Goal: Task Accomplishment & Management: Manage account settings

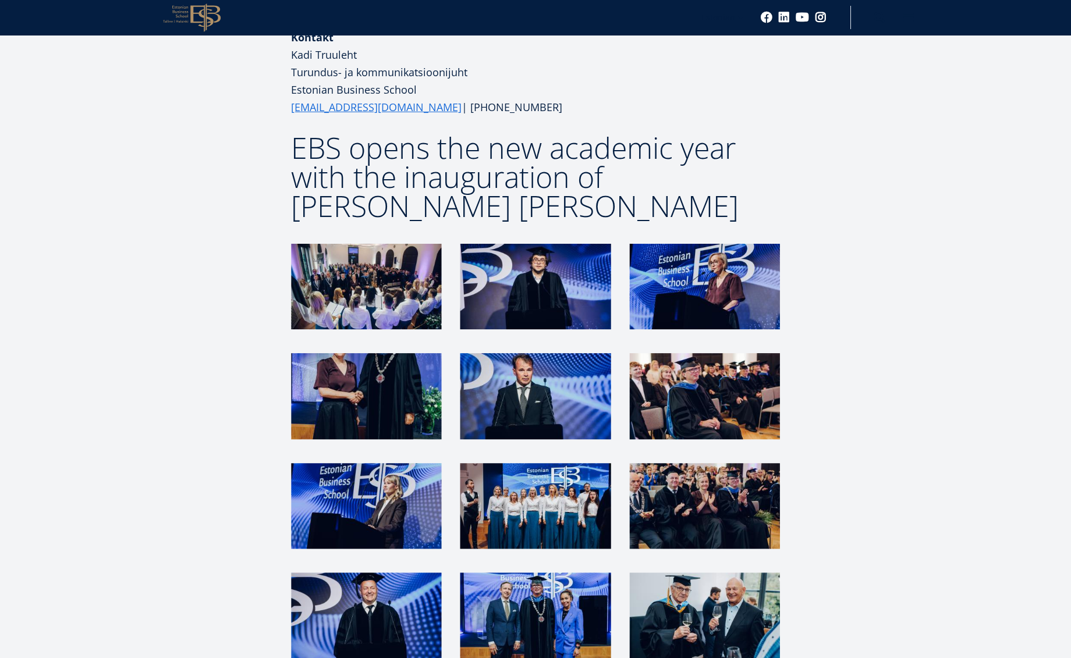
scroll to position [2283, 0]
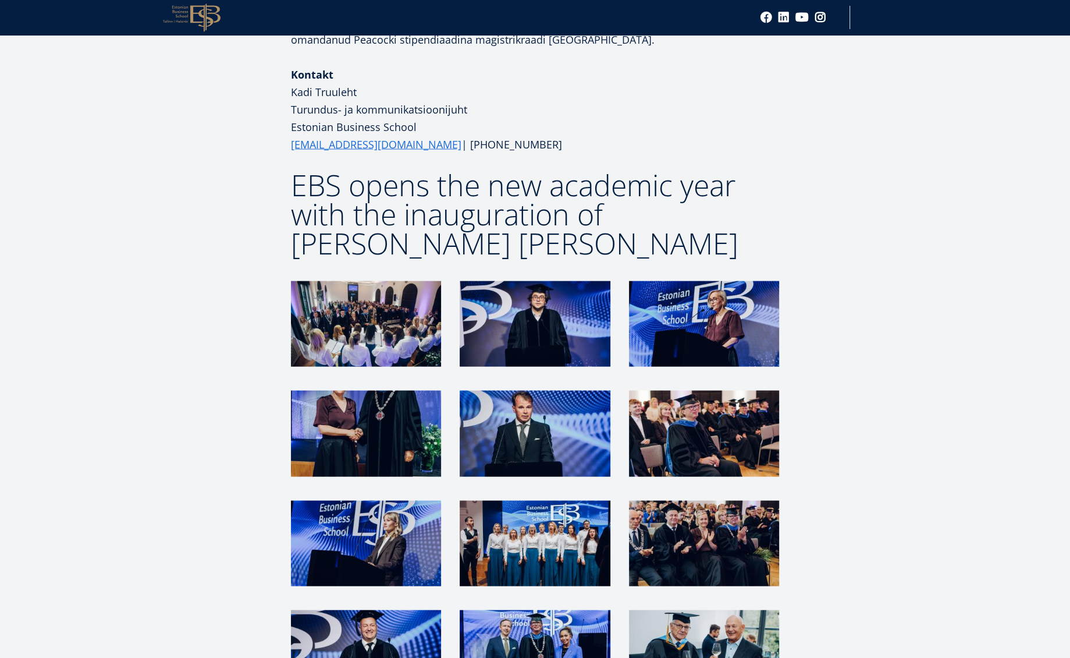
click at [322, 281] on img at bounding box center [366, 324] width 150 height 86
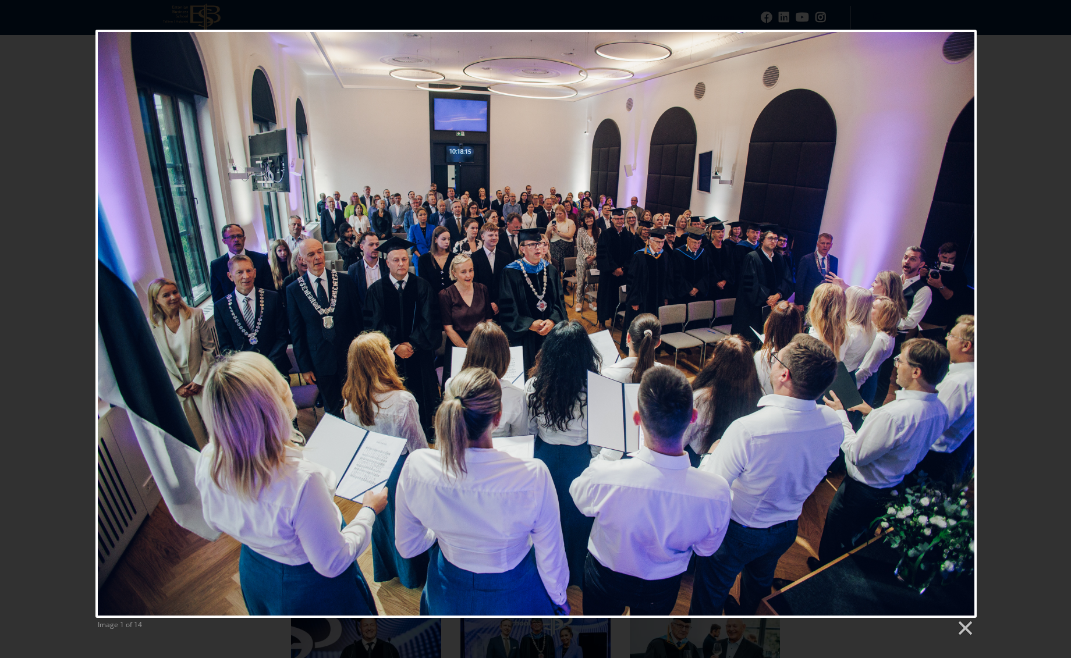
click at [1028, 92] on div "Image 1 of 14" at bounding box center [535, 334] width 1071 height 608
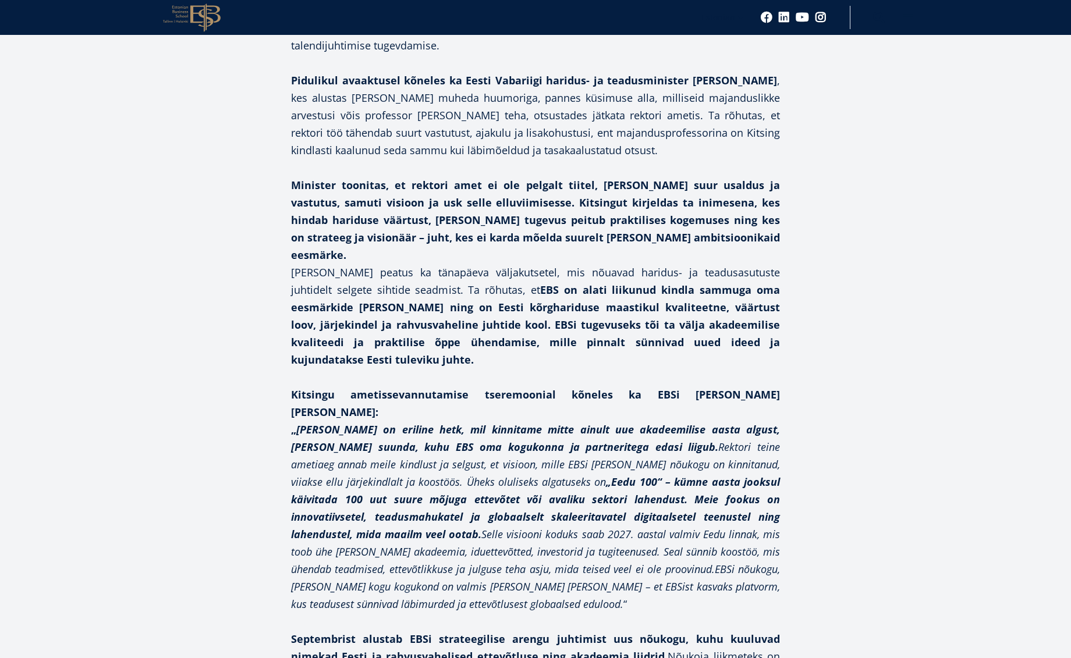
scroll to position [1228, 0]
drag, startPoint x: 560, startPoint y: 233, endPoint x: 507, endPoint y: 230, distance: 53.7
click at [560, 265] on p "Kallas peatus ka tänapäeva väljakutsetel, mis nõuavad haridus- ja teadusasutust…" at bounding box center [535, 317] width 489 height 105
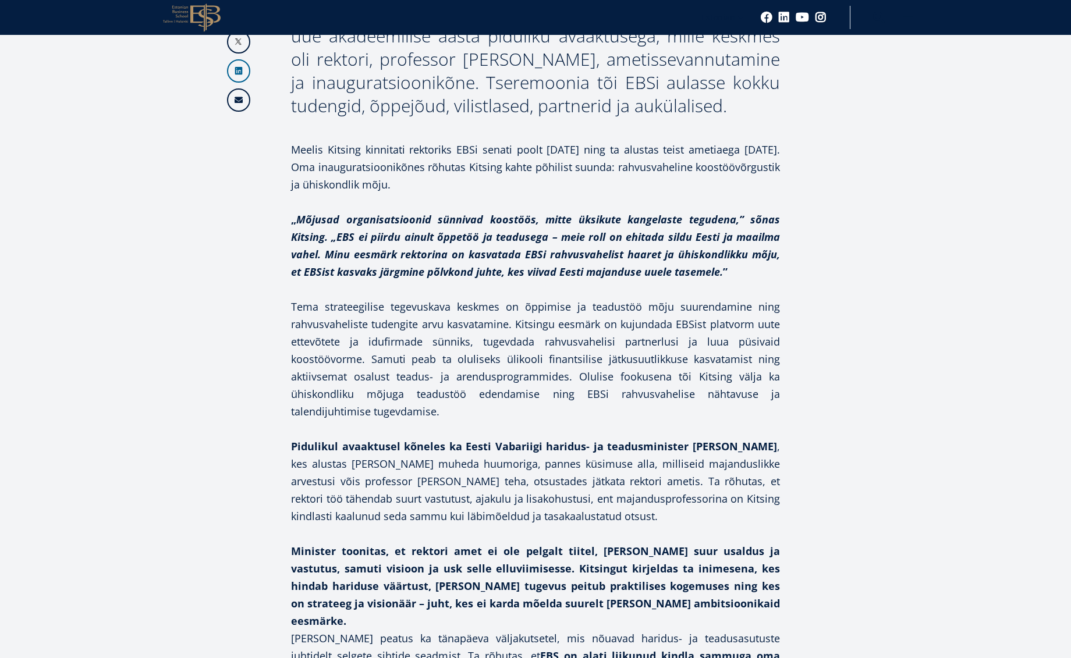
scroll to position [857, 0]
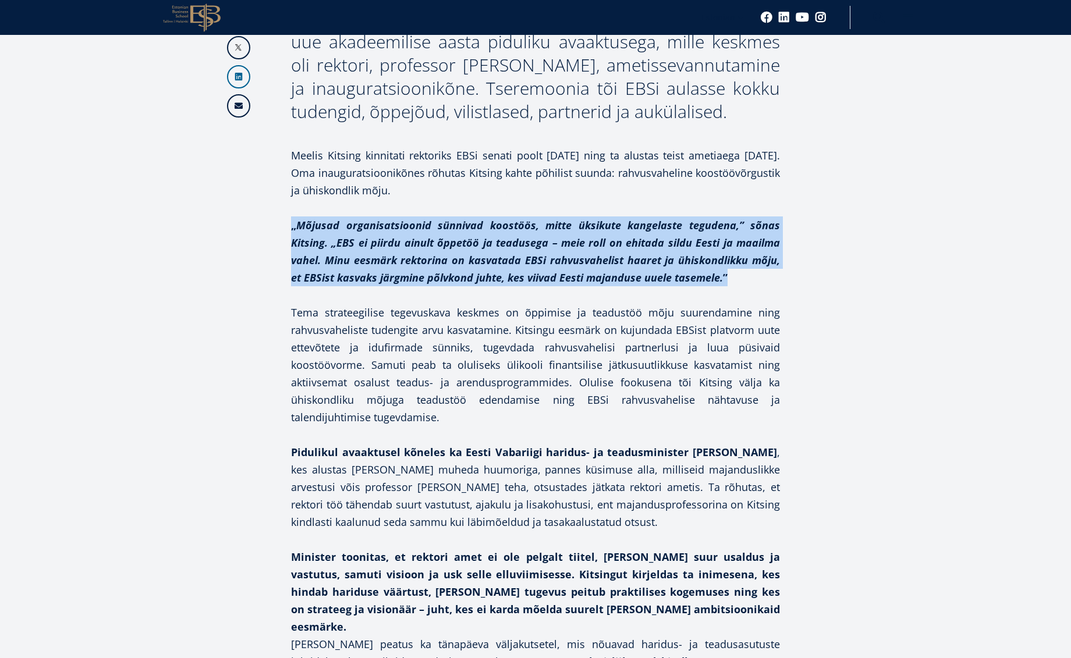
drag, startPoint x: 307, startPoint y: 178, endPoint x: 761, endPoint y: 227, distance: 456.7
copy strong "„ Mõjusad organisatsioonid sünnivad koostöös, mitte üksikute kangelaste teguden…"
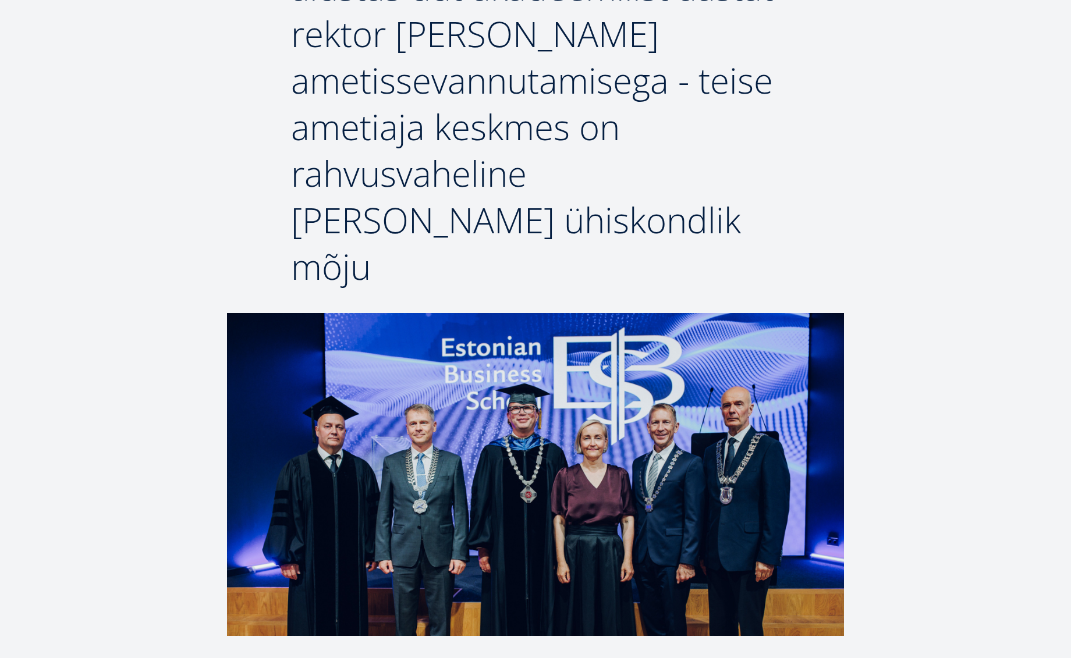
scroll to position [0, 0]
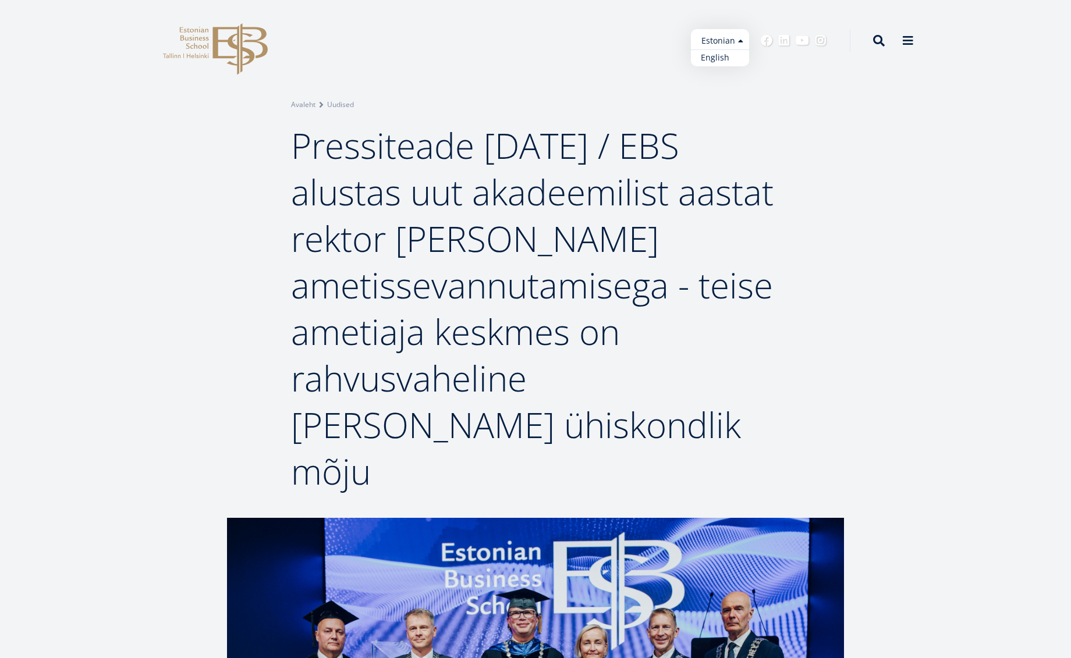
click at [715, 61] on link "English" at bounding box center [720, 57] width 58 height 17
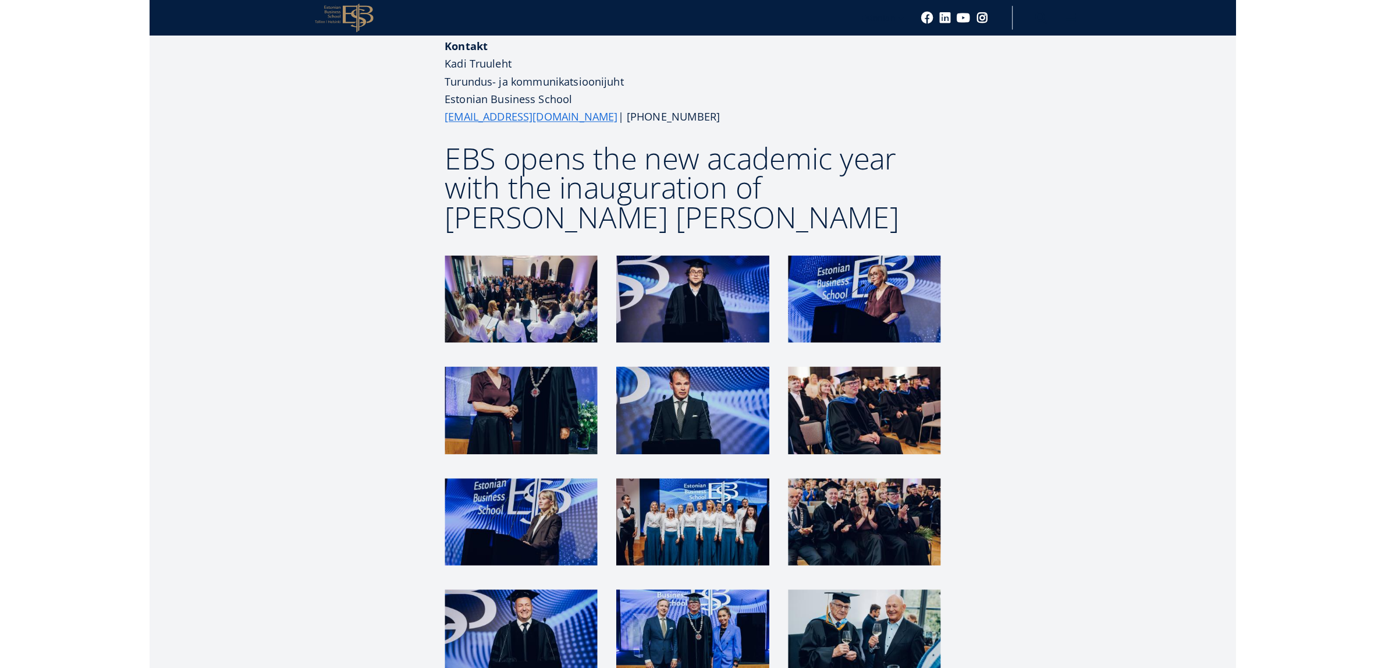
scroll to position [2318, 0]
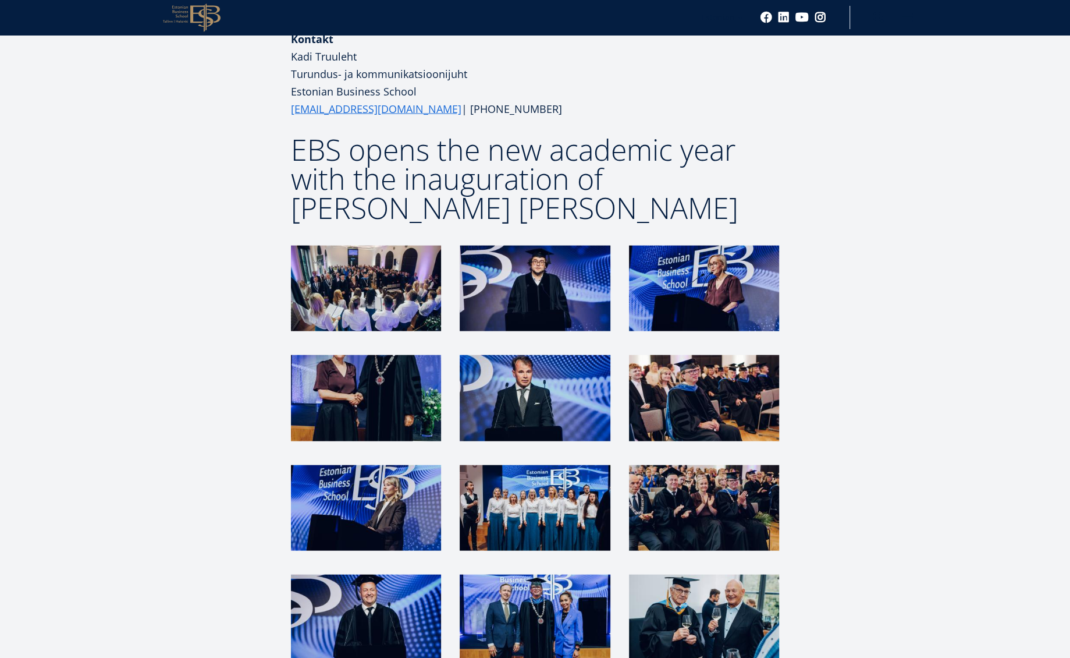
click at [419, 355] on img at bounding box center [366, 398] width 150 height 86
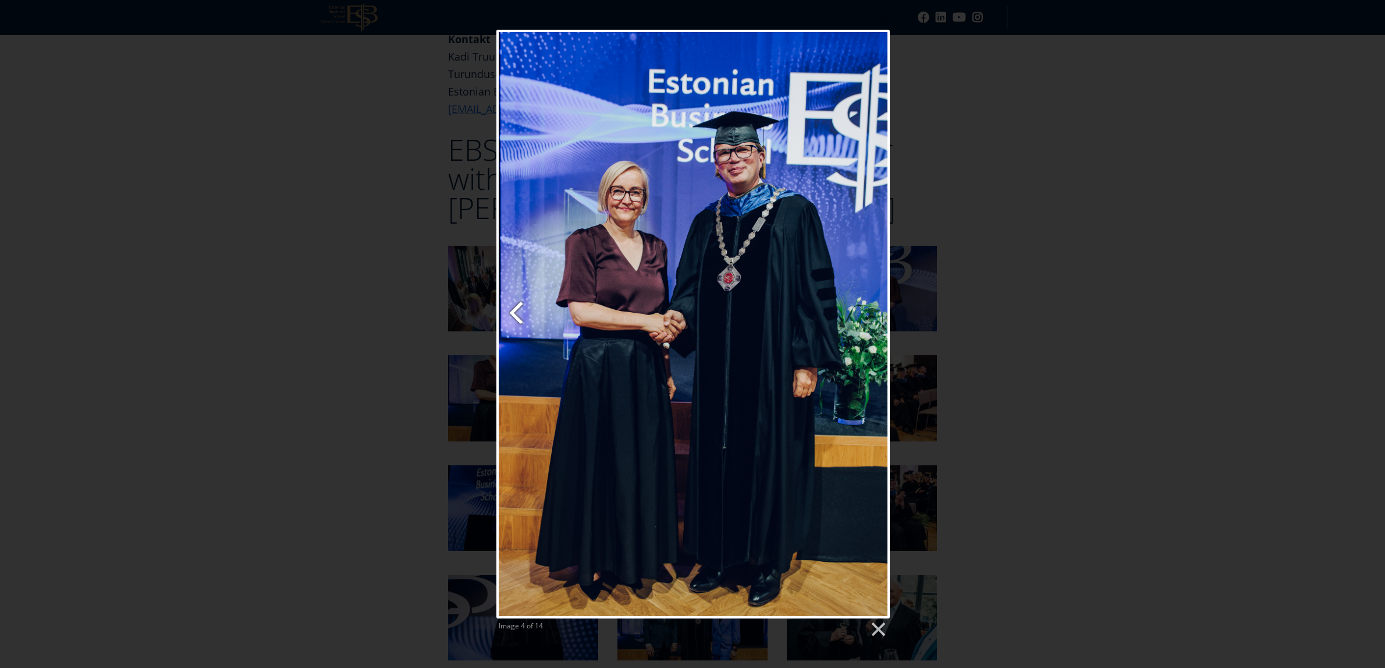
drag, startPoint x: 289, startPoint y: 334, endPoint x: 559, endPoint y: 330, distance: 270.1
click at [289, 334] on div "Image 4 of 14" at bounding box center [692, 334] width 1385 height 608
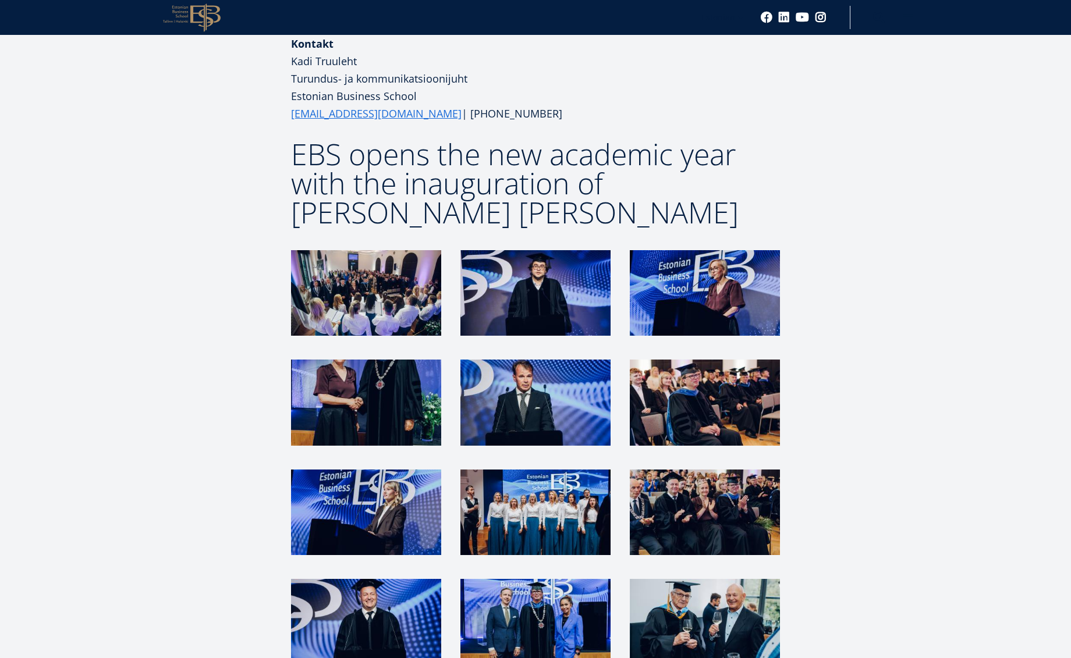
scroll to position [2309, 0]
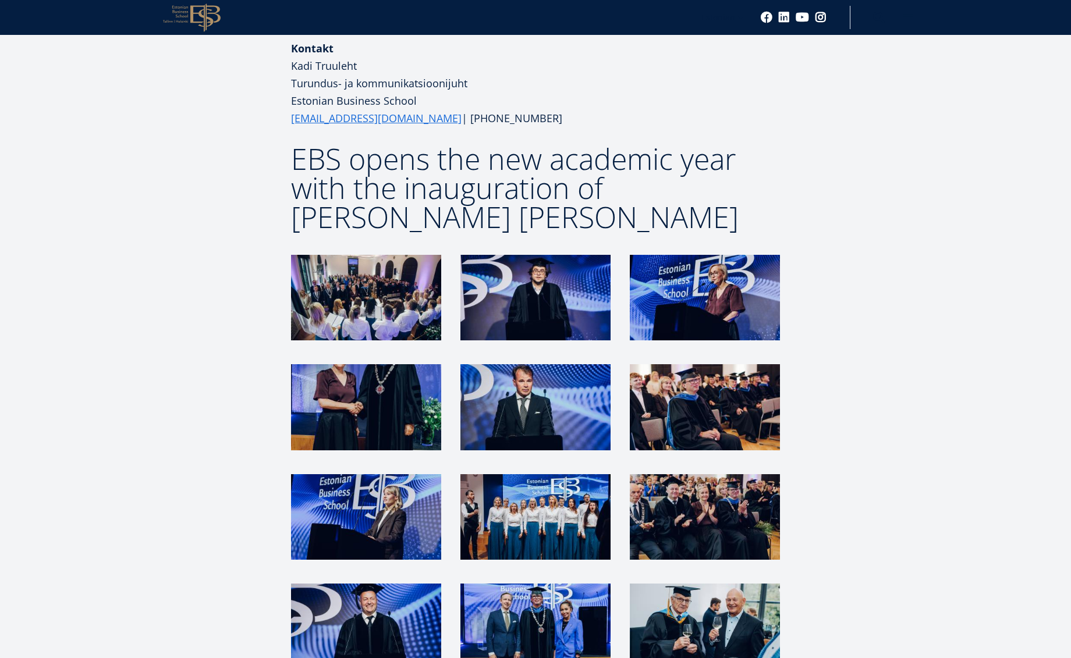
click at [693, 364] on img at bounding box center [705, 407] width 150 height 86
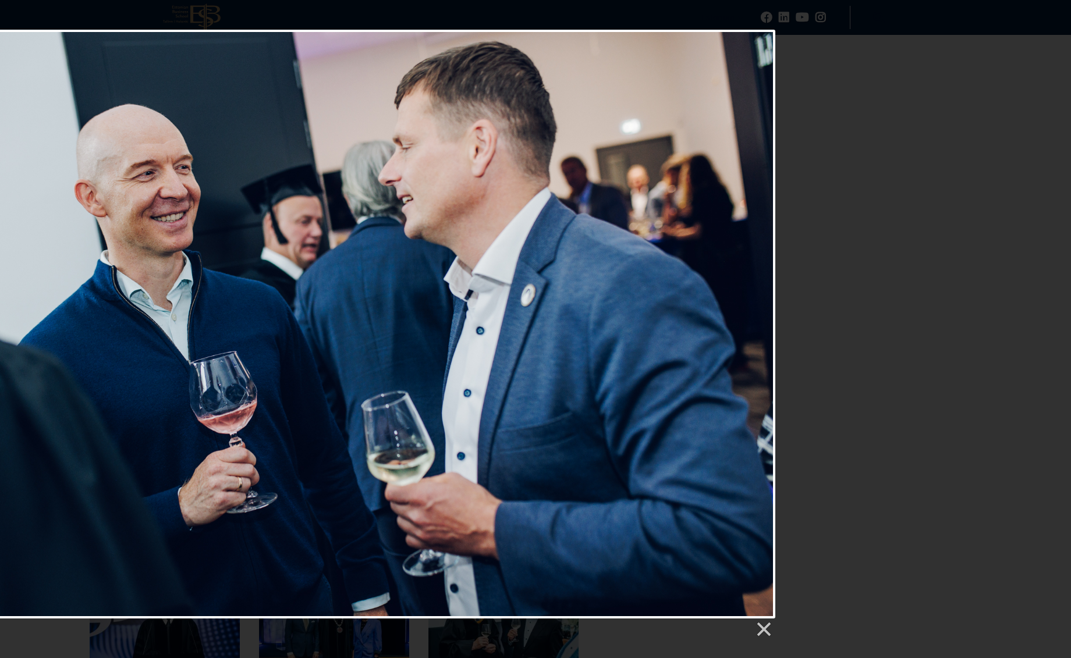
scroll to position [2309, 204]
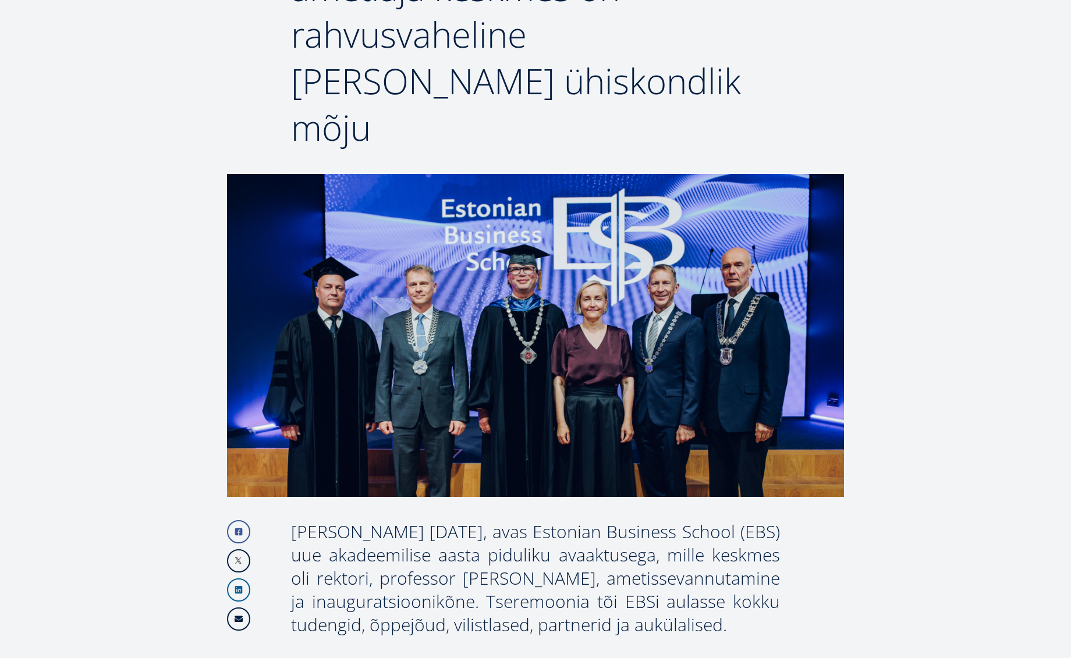
scroll to position [470, 0]
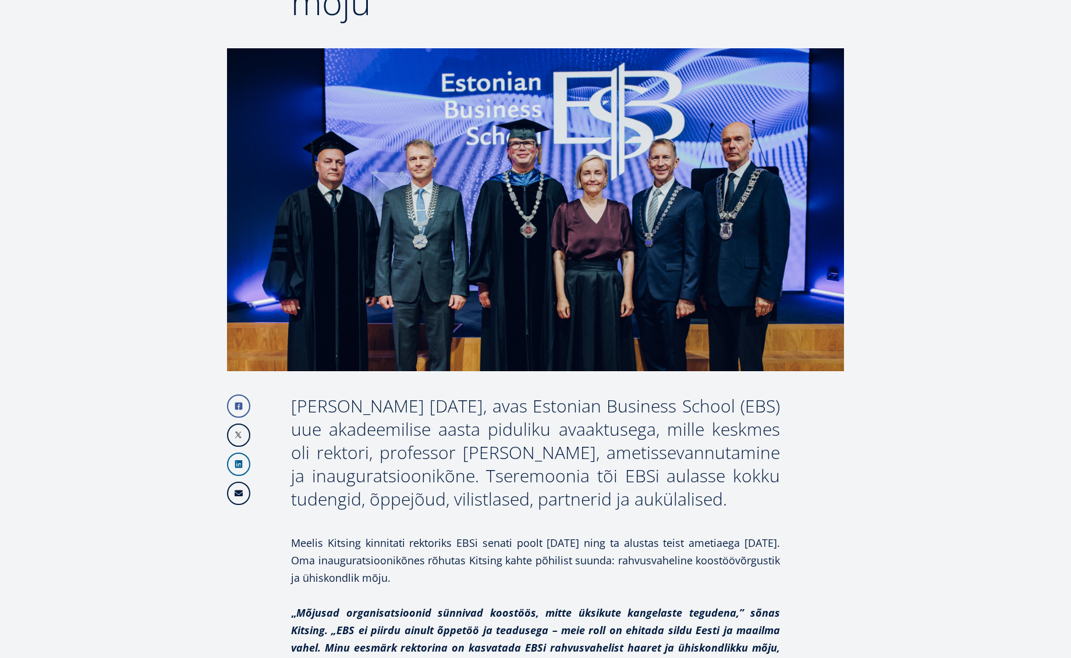
drag, startPoint x: 290, startPoint y: 359, endPoint x: 778, endPoint y: 453, distance: 496.9
copy div "[PERSON_NAME] [DATE], avas Estonian Business School (EBS) uue akadeemilise aast…"
drag, startPoint x: 590, startPoint y: 471, endPoint x: 544, endPoint y: 464, distance: 45.9
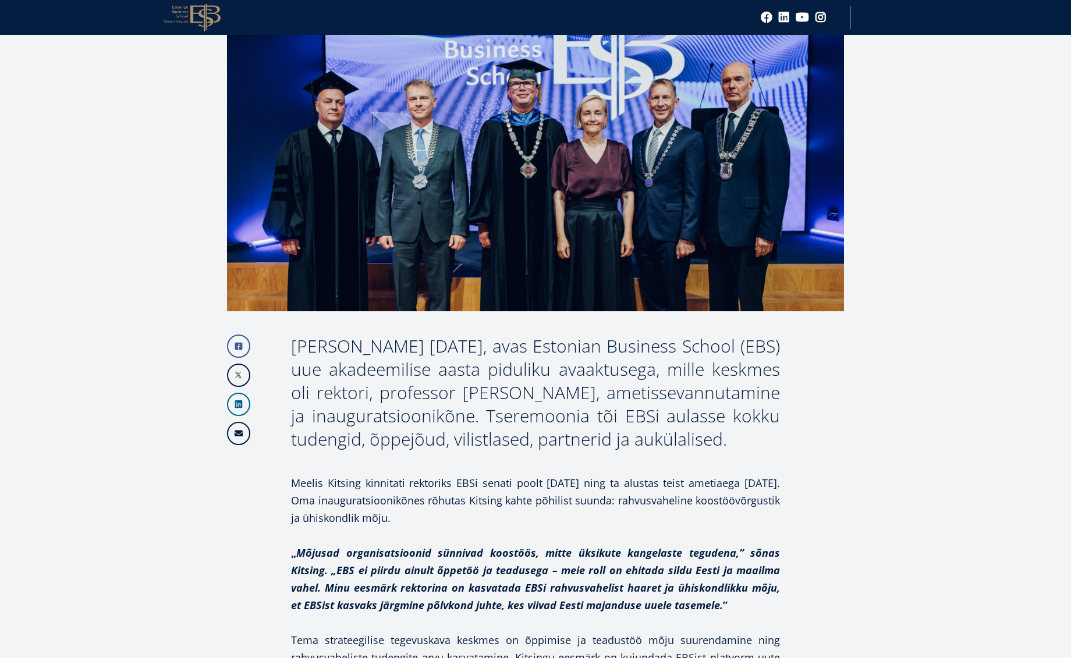
scroll to position [551, 0]
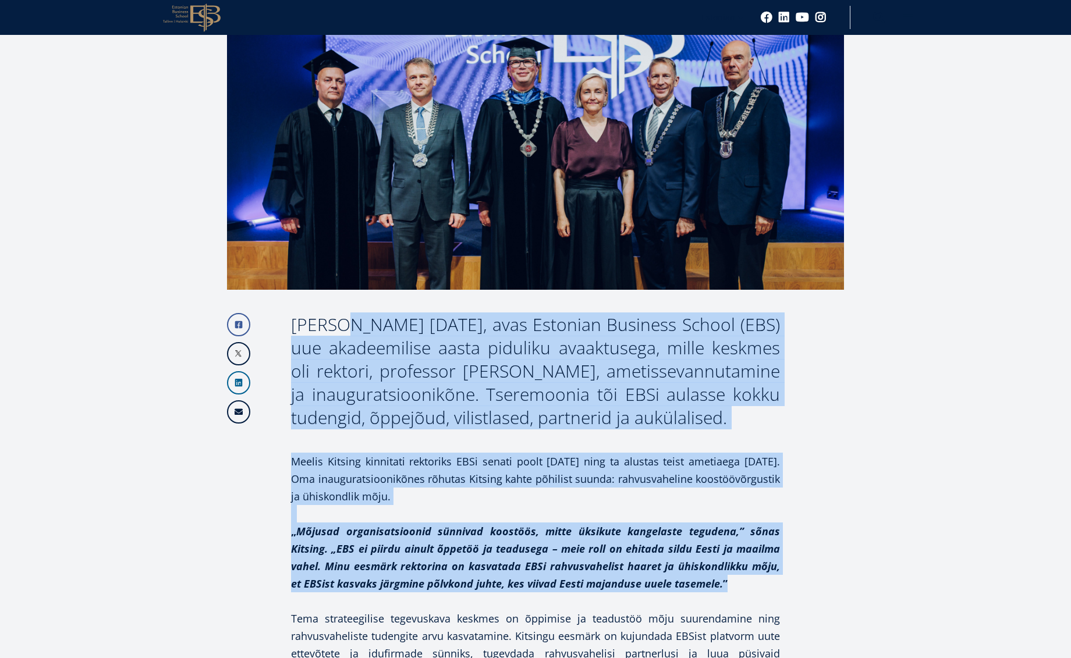
drag, startPoint x: 733, startPoint y: 541, endPoint x: 275, endPoint y: 280, distance: 526.6
copy div "Täna 29. augustil, avas Estonian Business School (EBS) uue akadeemilise aasta p…"
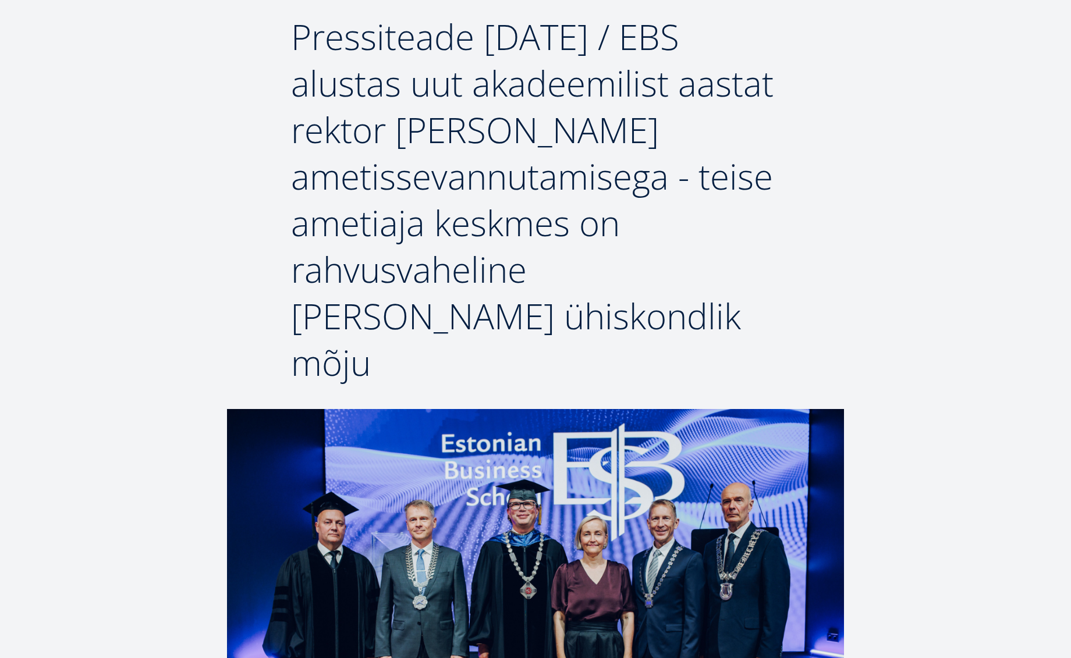
scroll to position [111, 0]
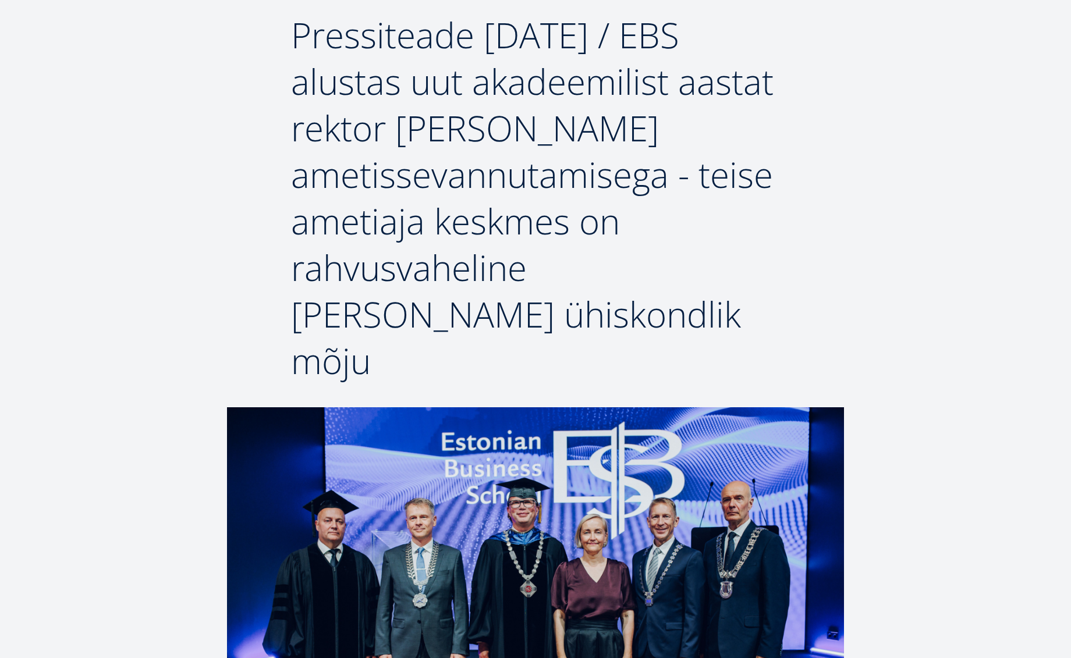
click at [754, 531] on img at bounding box center [535, 568] width 617 height 323
click at [737, 528] on img at bounding box center [535, 568] width 617 height 323
click at [736, 528] on img at bounding box center [535, 568] width 617 height 323
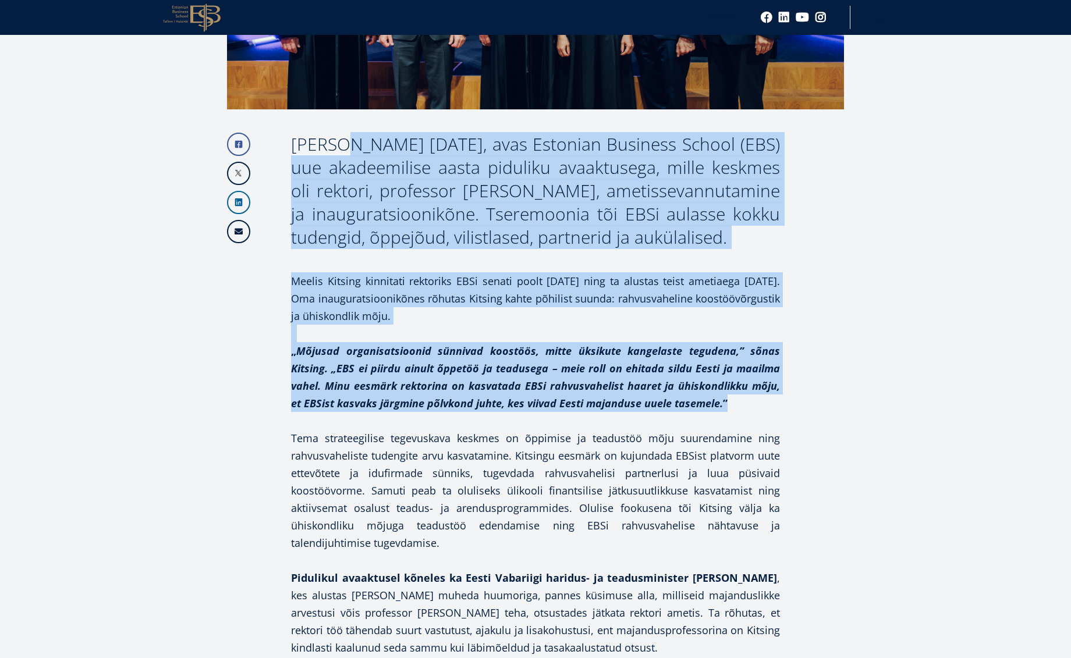
scroll to position [679, 0]
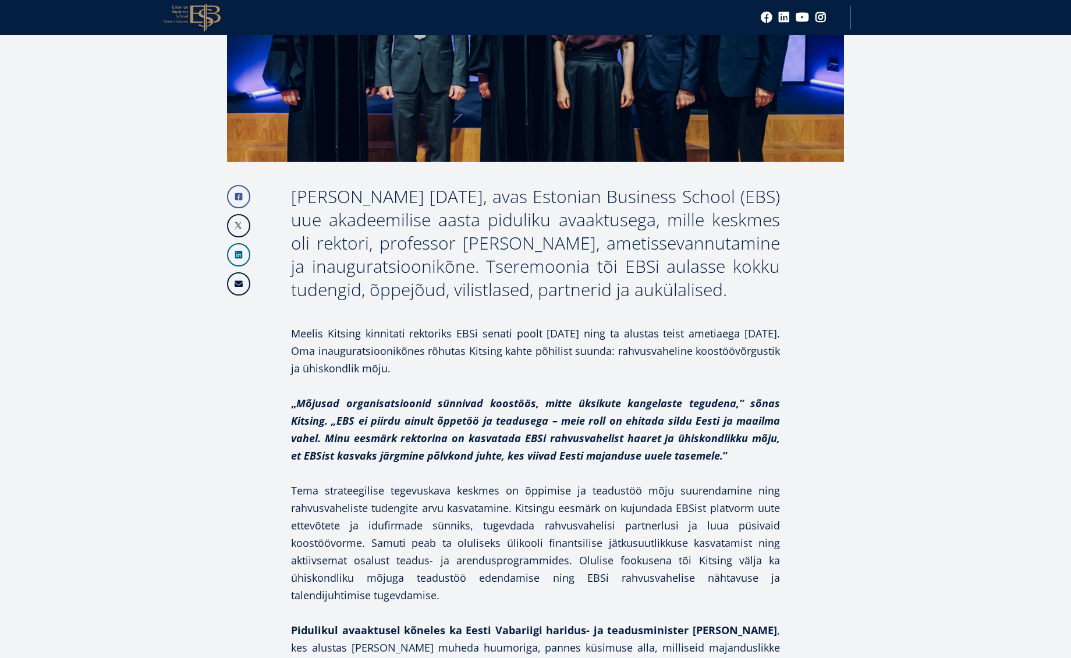
drag, startPoint x: 367, startPoint y: 203, endPoint x: 321, endPoint y: 176, distance: 53.7
click at [367, 203] on div "Täna 29. augustil, avas Estonian Business School (EBS) uue akadeemilise aasta p…" at bounding box center [535, 243] width 489 height 116
drag, startPoint x: 296, startPoint y: 146, endPoint x: 691, endPoint y: 323, distance: 432.5
click at [586, 325] on p "Meelis Kitsing kinnitati rektoriks EBSi senati poolt 8. juulil ning ta alustas …" at bounding box center [535, 351] width 489 height 52
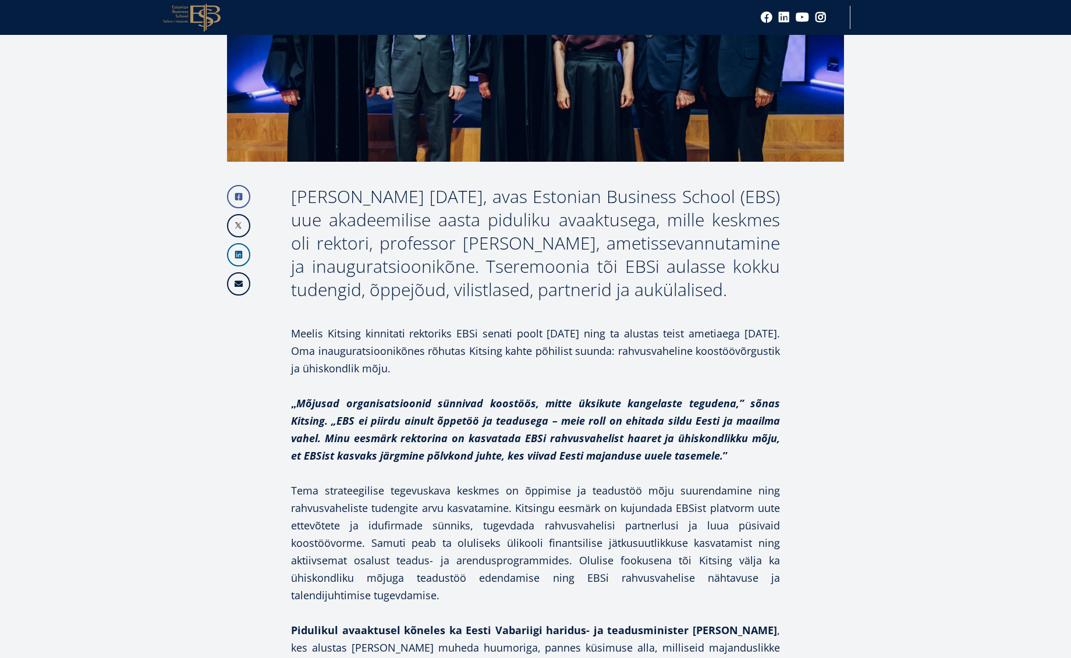
drag, startPoint x: 510, startPoint y: 325, endPoint x: 268, endPoint y: 152, distance: 298.0
copy div "Täna 29. augustil, avas Estonian Business School (EBS) uue akadeemilise aasta p…"
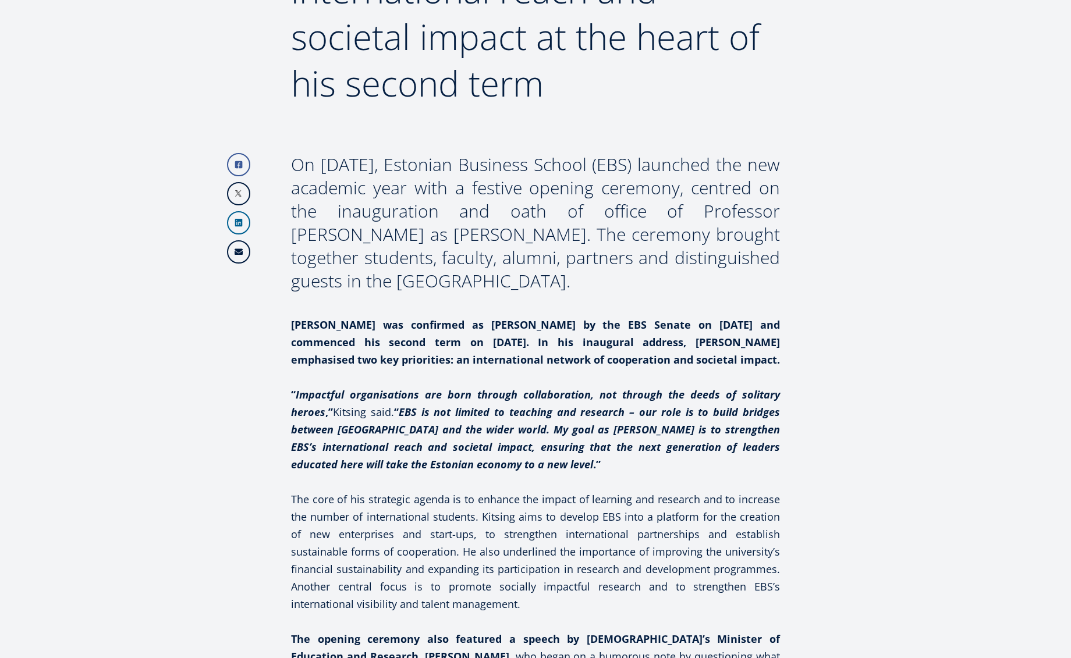
scroll to position [389, 0]
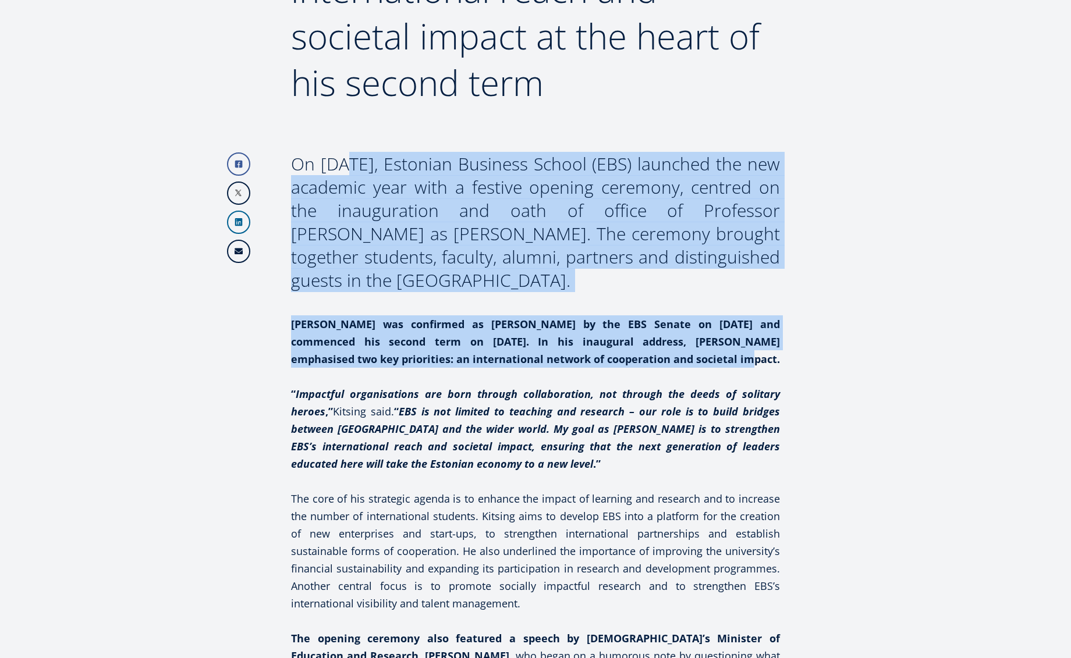
drag, startPoint x: 627, startPoint y: 293, endPoint x: 292, endPoint y: 119, distance: 377.2
copy div "On 29 August, Estonian Business School (EBS) launched the new academic year wit…"
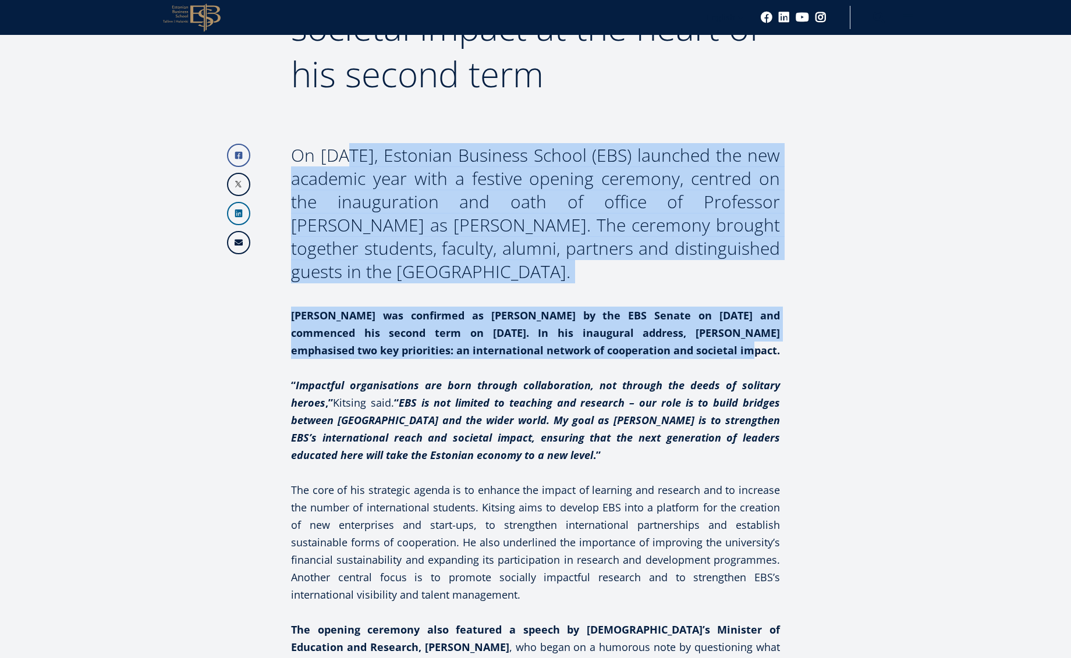
scroll to position [0, 0]
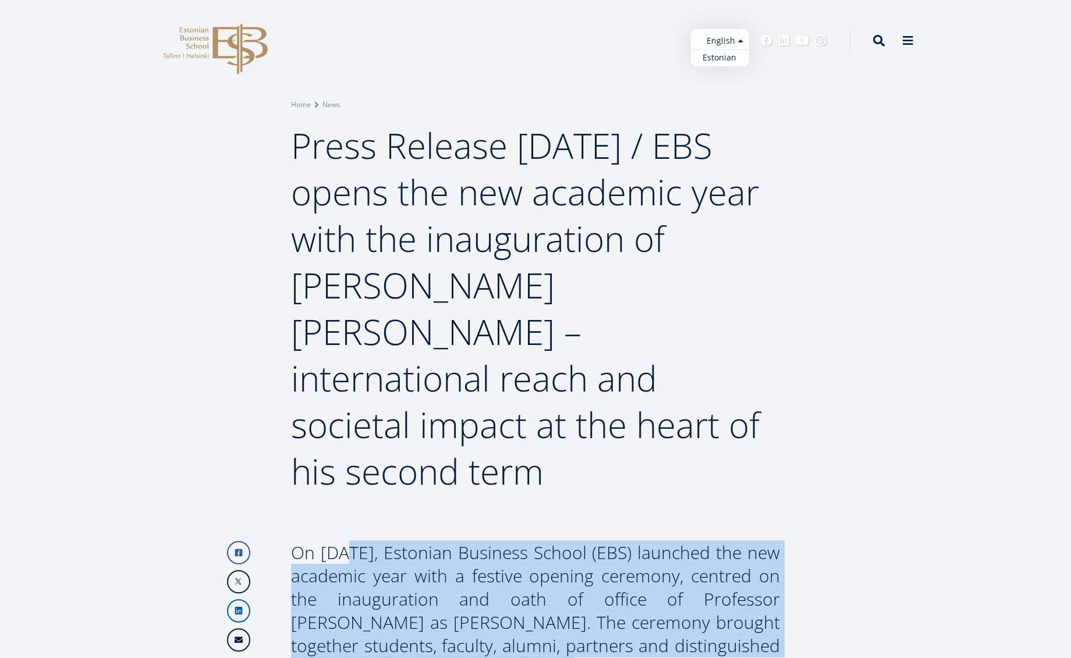
click at [723, 42] on ul "Estonian English" at bounding box center [720, 47] width 58 height 37
click at [723, 53] on link "Estonian" at bounding box center [720, 57] width 58 height 17
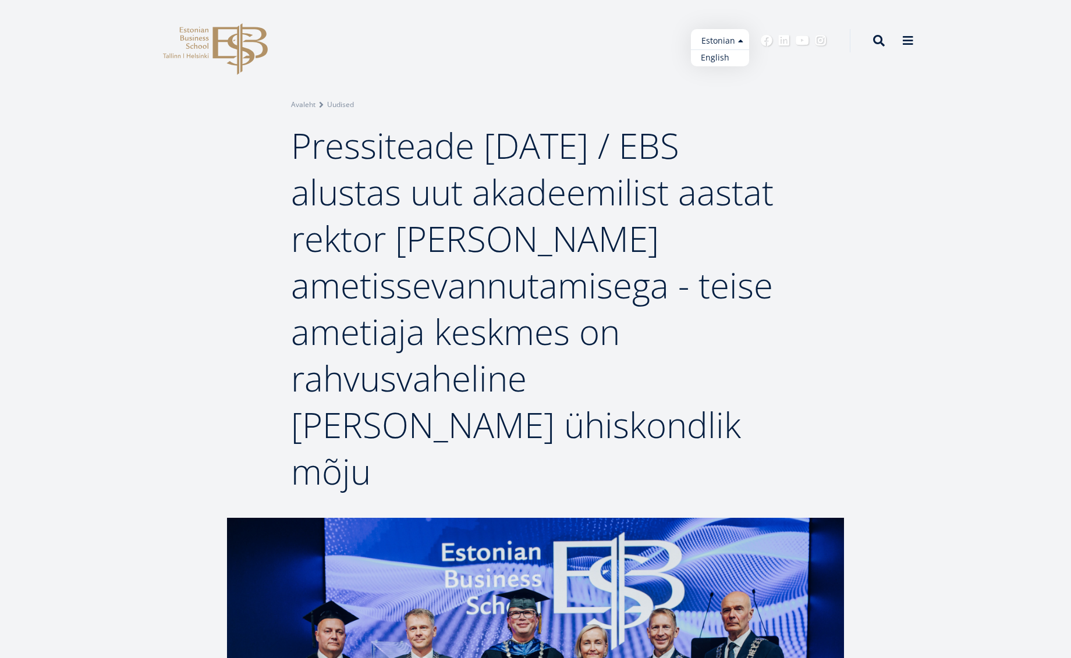
drag, startPoint x: 734, startPoint y: 33, endPoint x: 728, endPoint y: 49, distance: 17.5
click at [734, 33] on ul "Estonian English" at bounding box center [720, 47] width 58 height 37
click at [725, 54] on link "English" at bounding box center [720, 57] width 58 height 17
click at [725, 44] on ul "Estonian English" at bounding box center [720, 47] width 58 height 37
click at [723, 56] on link "English" at bounding box center [720, 57] width 58 height 17
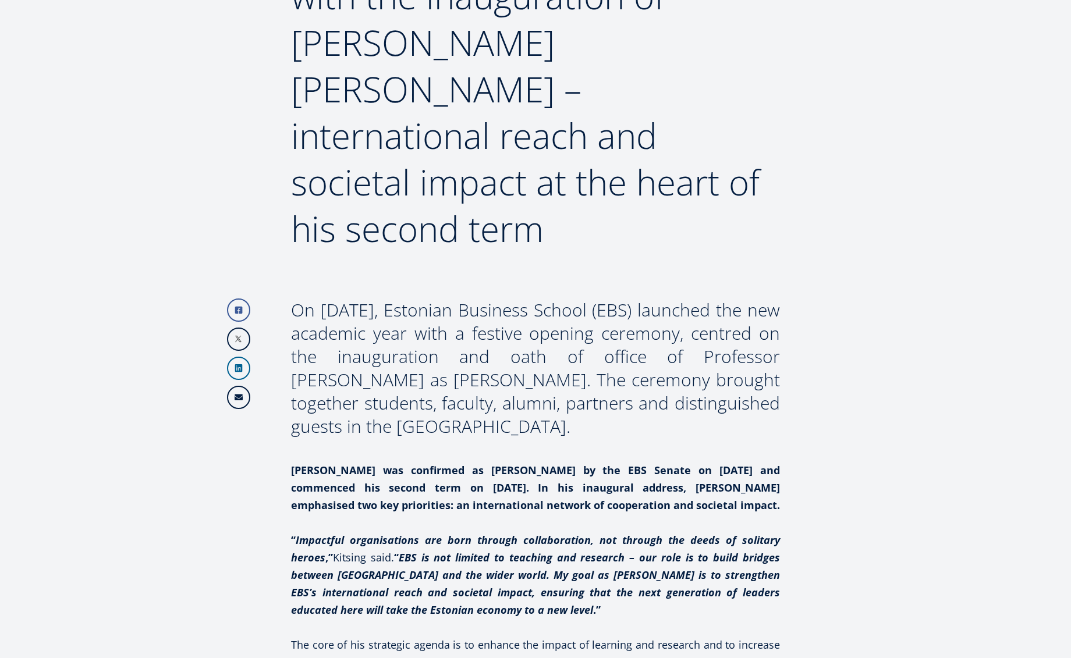
scroll to position [243, 0]
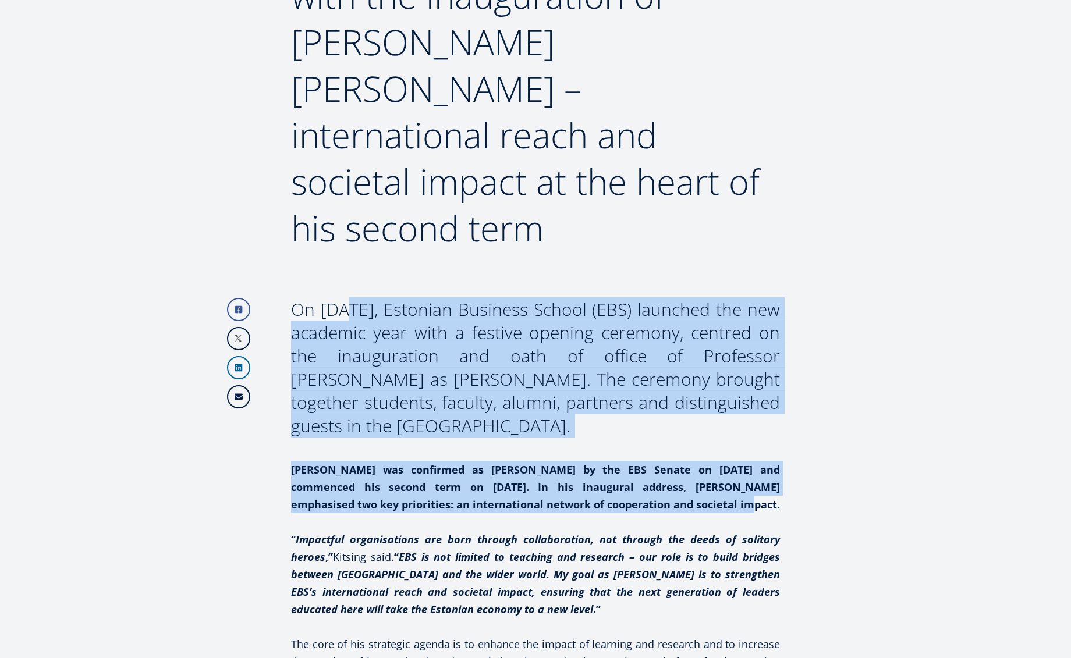
drag, startPoint x: 678, startPoint y: 457, endPoint x: 292, endPoint y: 261, distance: 433.4
copy div "On 29 August, Estonian Business School (EBS) launched the new academic year wit…"
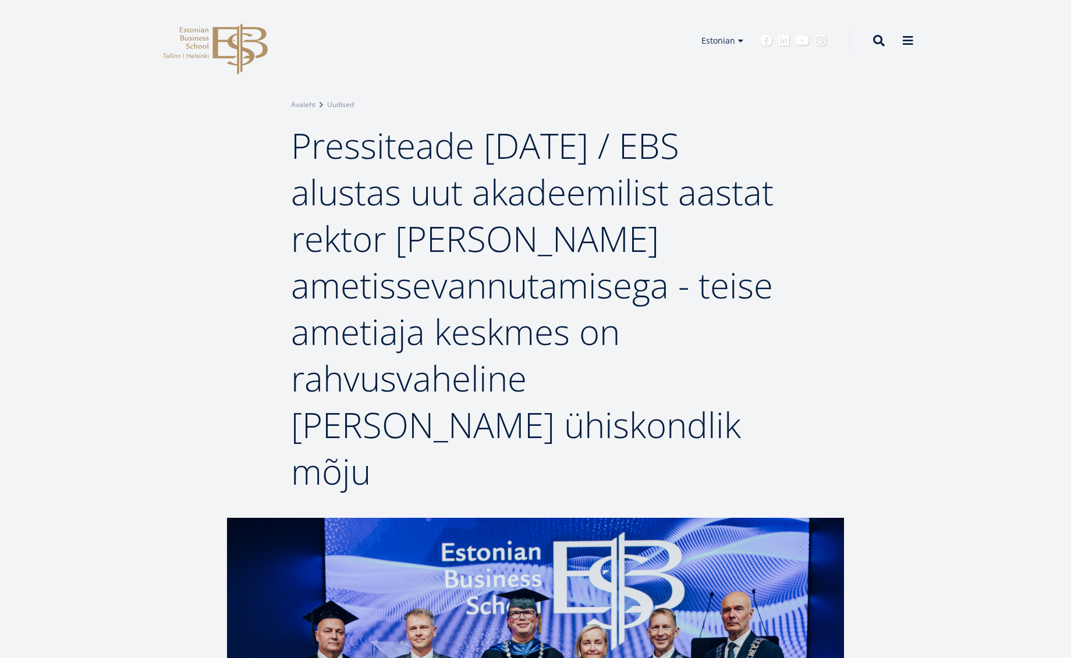
click at [902, 189] on div "Breadcrumb Avaleht Uudised Pressiteade 29.08.2025 / EBS alustas uut akadeemilis…" at bounding box center [535, 259] width 1071 height 518
click at [726, 54] on link "English" at bounding box center [720, 57] width 58 height 17
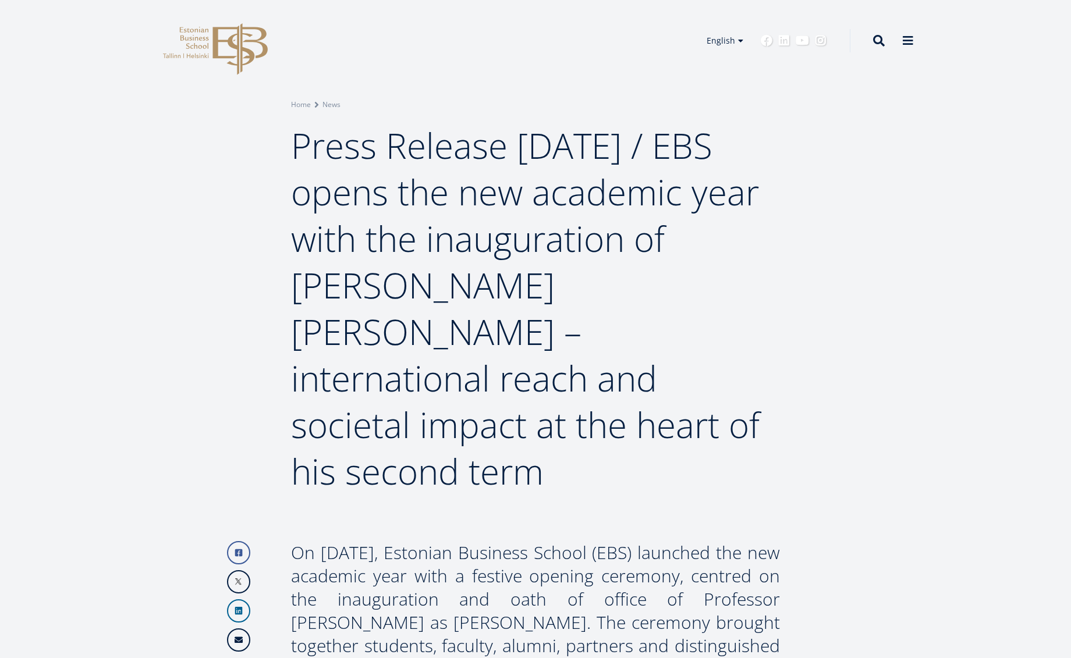
click at [1049, 343] on div "Breadcrumb Home News Press Release 29.08.2025 / EBS opens the new academic year…" at bounding box center [535, 259] width 1071 height 518
drag, startPoint x: 576, startPoint y: 290, endPoint x: 682, endPoint y: 302, distance: 106.0
click at [577, 290] on span "Press Release 29.08.2025 / EBS opens the new academic year with the inauguratio…" at bounding box center [525, 309] width 469 height 374
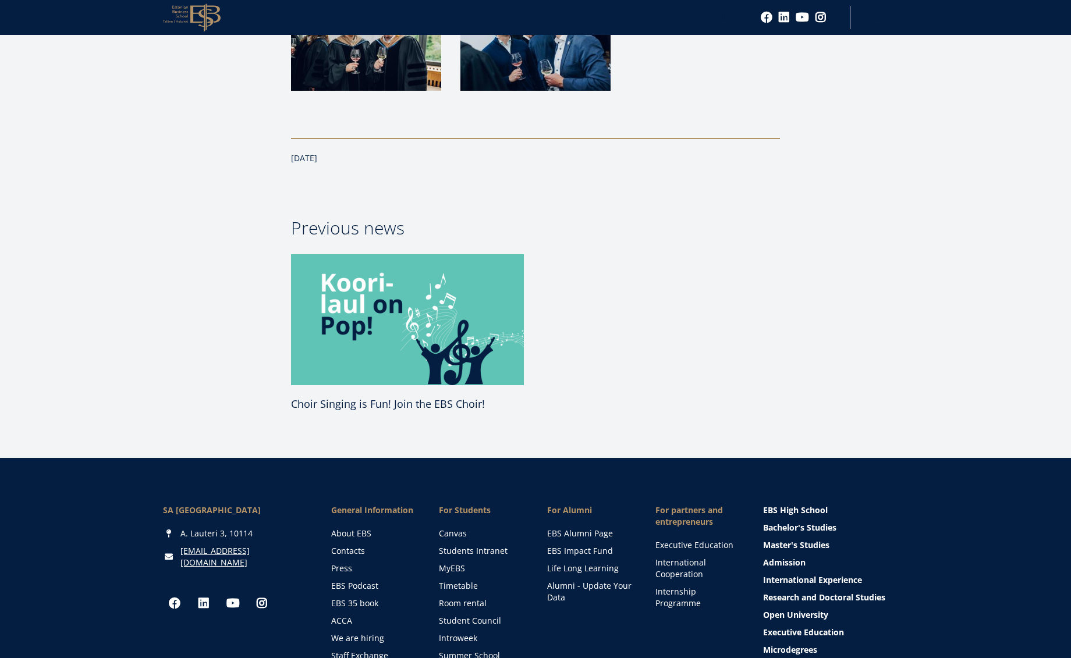
scroll to position [2836, 0]
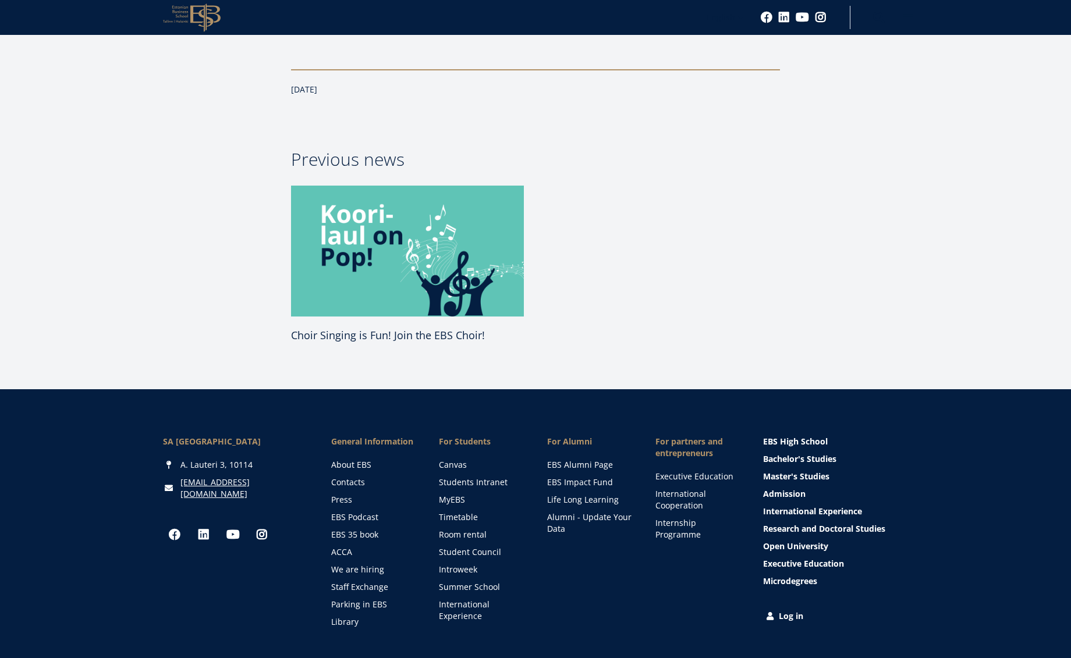
click at [779, 611] on link "Log in" at bounding box center [836, 617] width 145 height 12
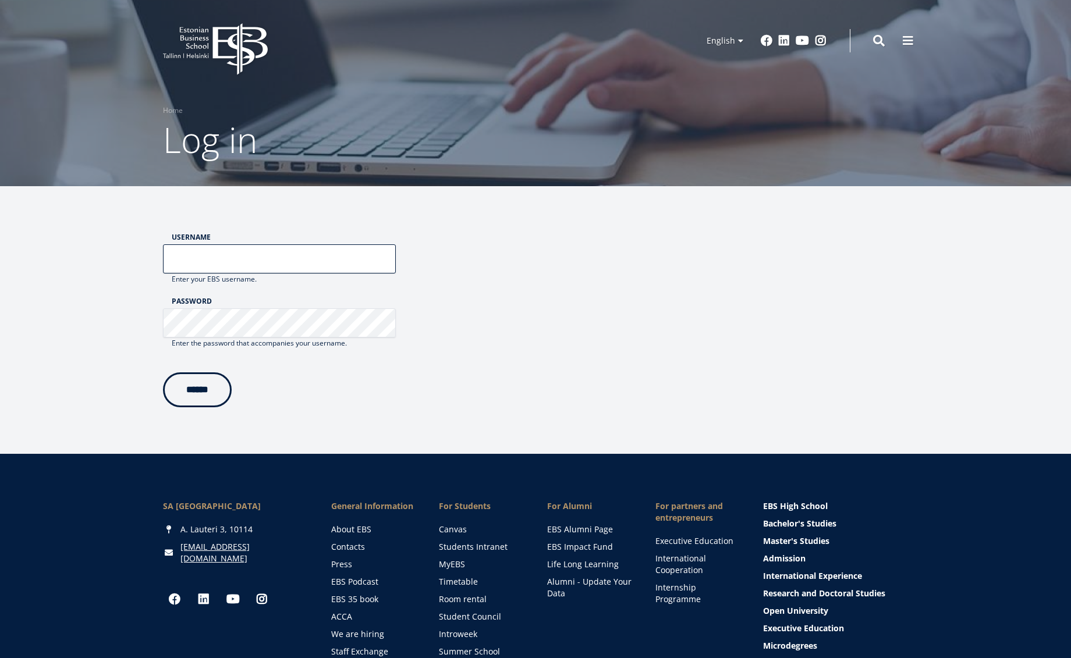
type input "**********"
click at [217, 386] on input "******" at bounding box center [197, 387] width 69 height 35
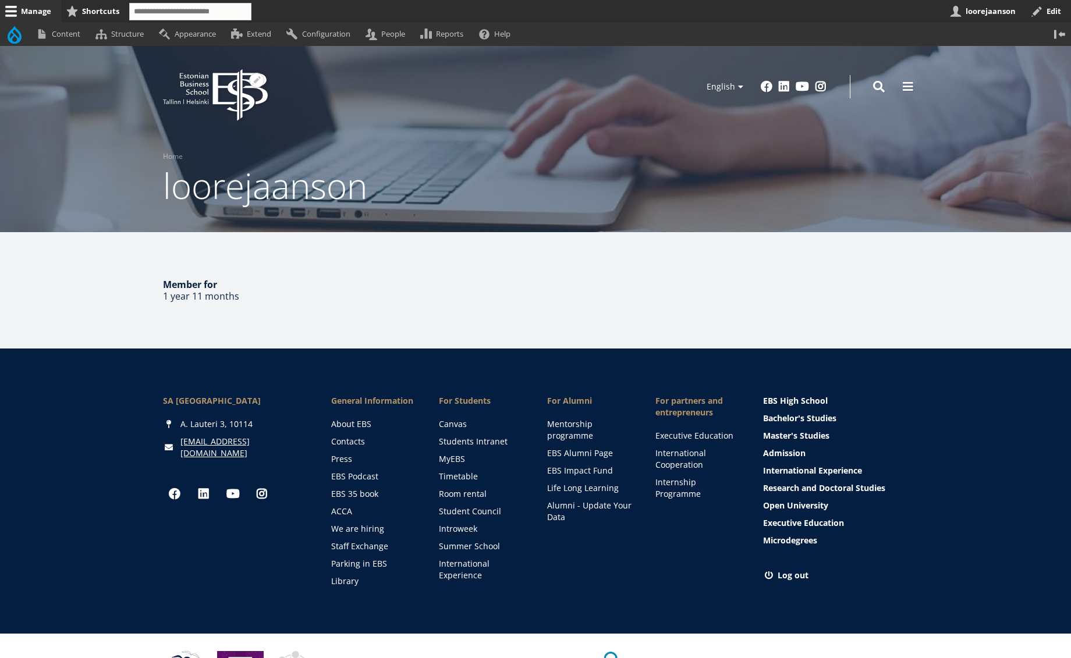
click at [215, 73] on icon "EBS Logo Created with Sketch." at bounding box center [215, 95] width 105 height 52
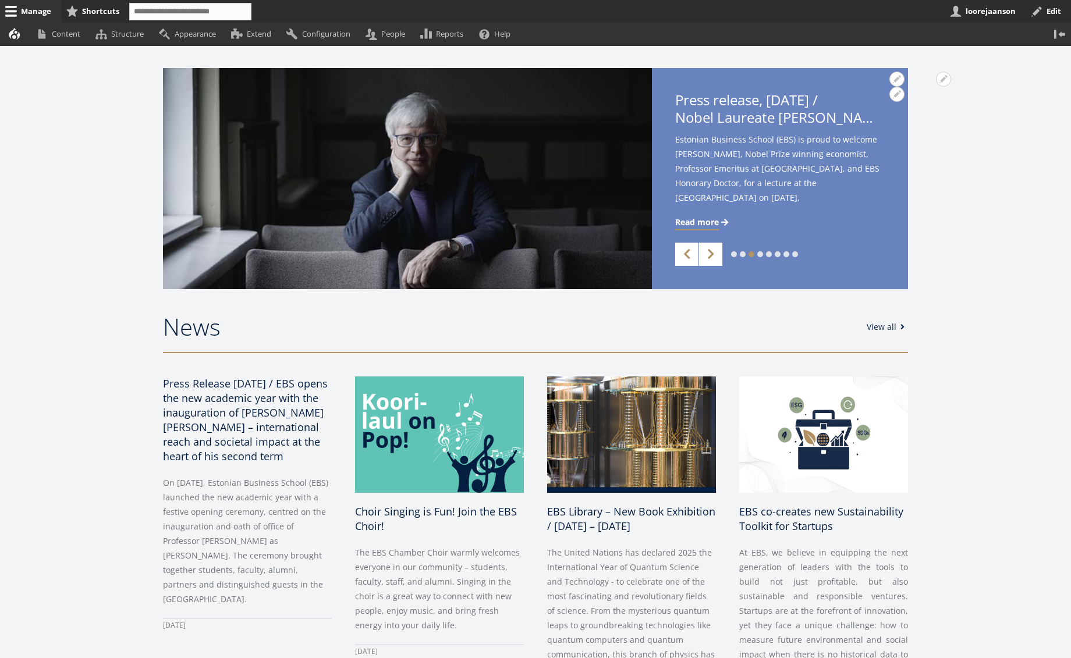
scroll to position [336, 0]
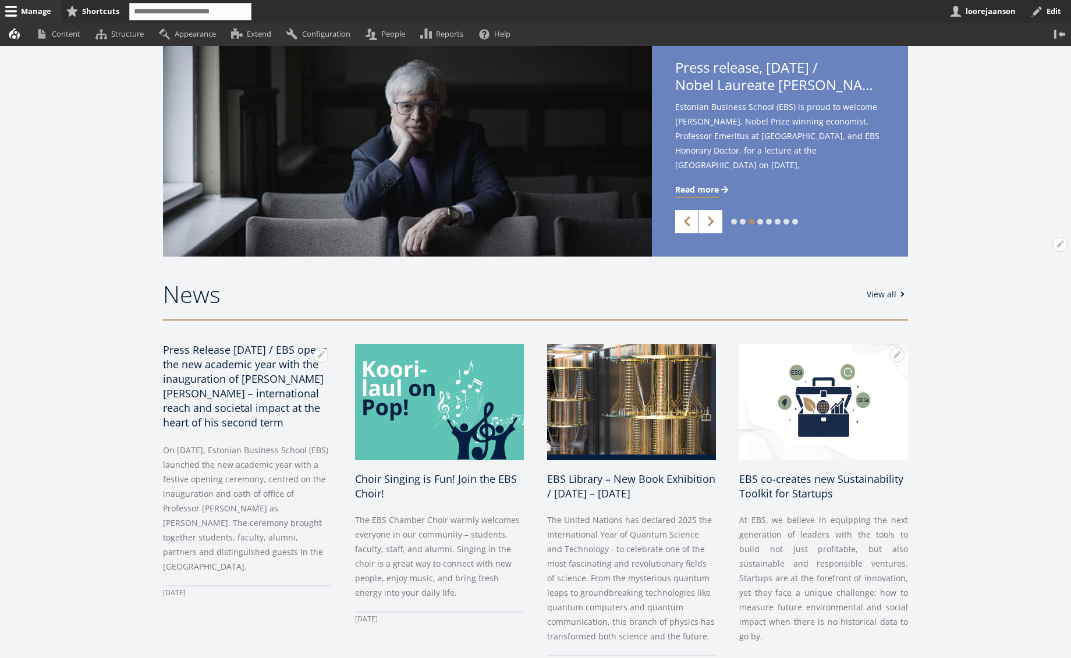
click at [238, 397] on span "Press Release [DATE] / EBS opens the new academic year with the inauguration of…" at bounding box center [245, 386] width 165 height 87
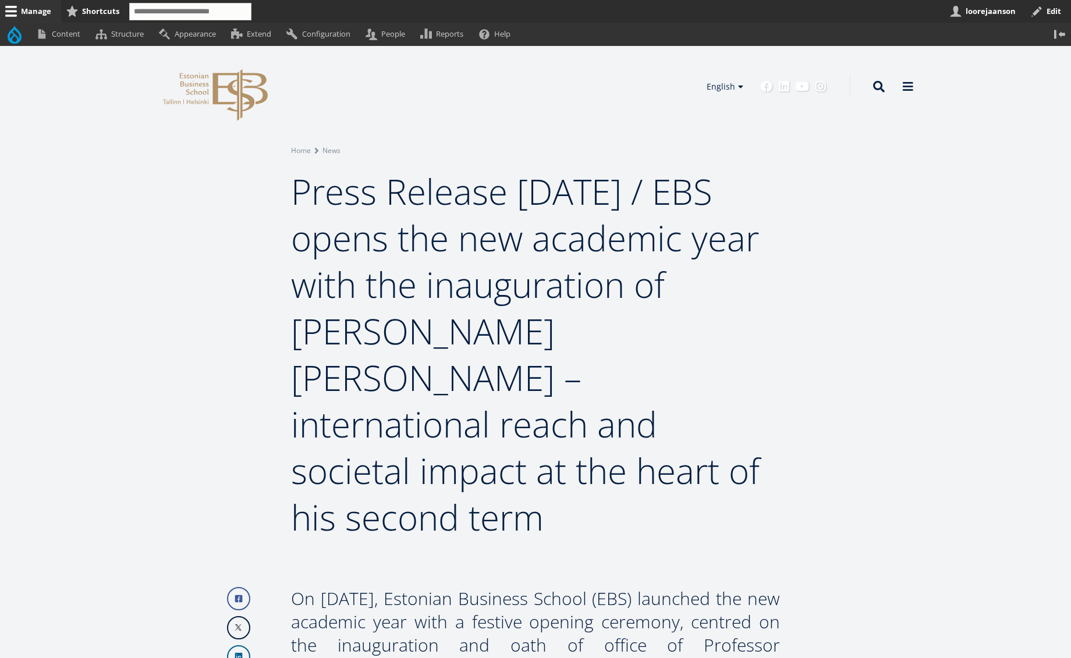
click at [1029, 481] on div "Open configuration options Configure block Remove block Translate block Open Br…" at bounding box center [535, 305] width 1071 height 518
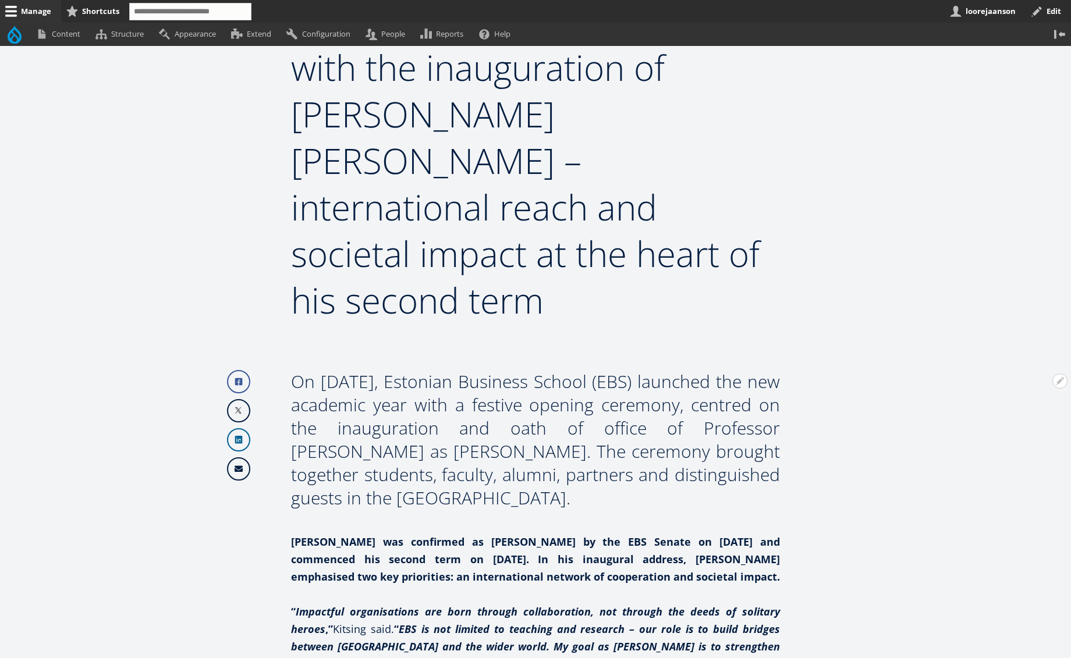
scroll to position [240, 0]
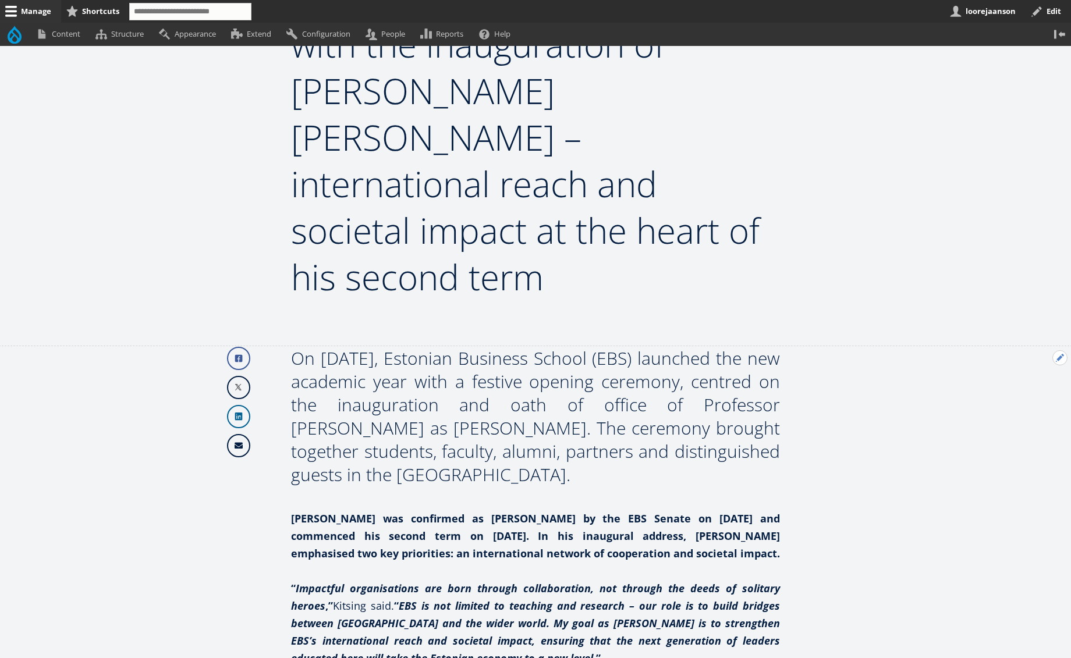
click at [1057, 350] on button "Open Previous news configuration options" at bounding box center [1059, 357] width 15 height 15
click at [1019, 370] on link "Edit" at bounding box center [1036, 376] width 62 height 12
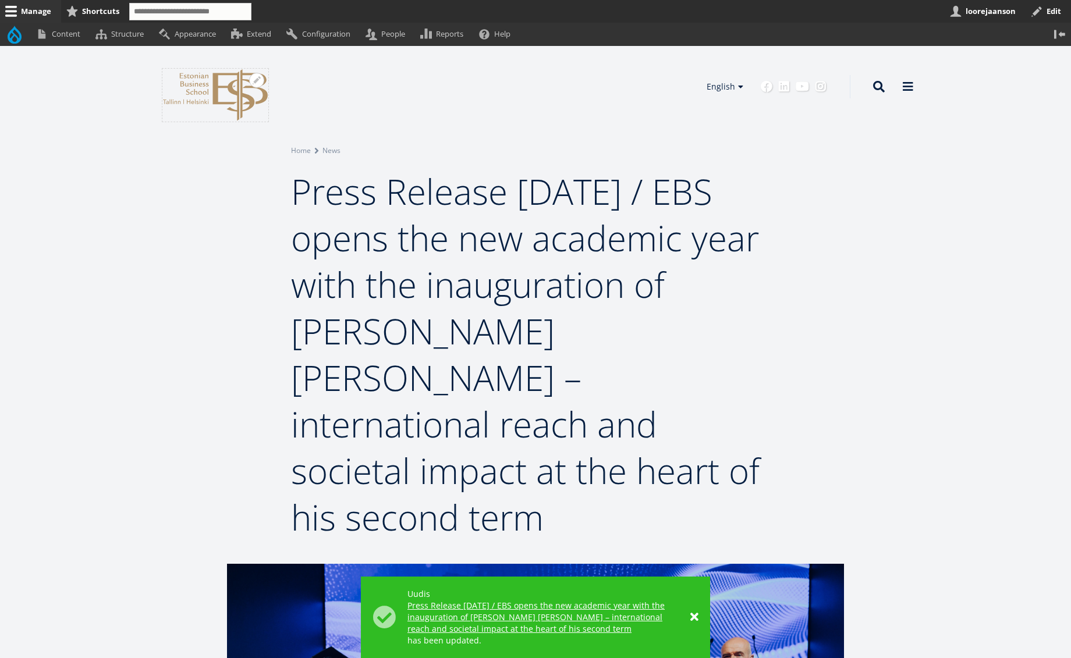
click at [223, 89] on icon "EBS Logo Created with Sketch." at bounding box center [215, 95] width 105 height 52
